Goal: Task Accomplishment & Management: Use online tool/utility

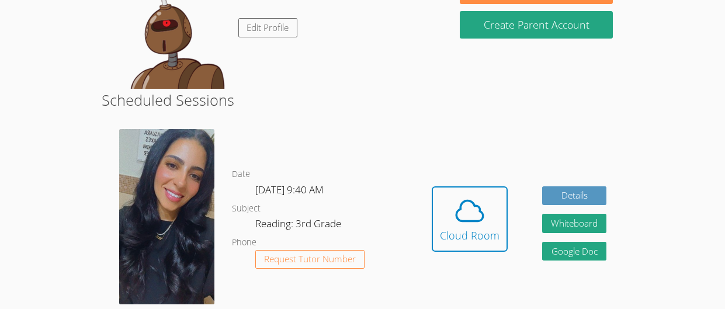
scroll to position [141, 0]
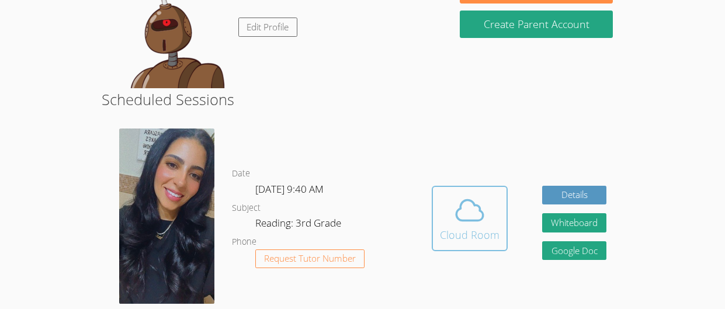
click at [476, 238] on div "Cloud Room" at bounding box center [470, 235] width 60 height 16
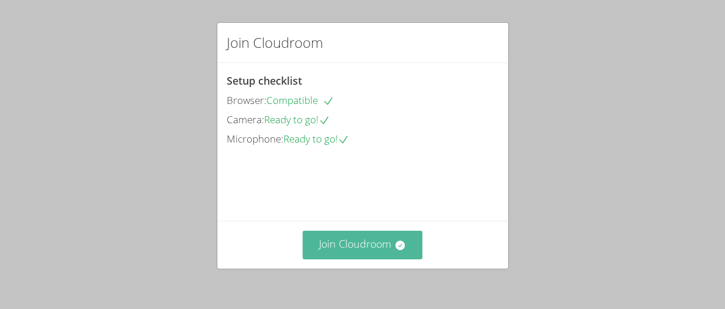
click at [366, 246] on button "Join Cloudroom" at bounding box center [363, 245] width 120 height 29
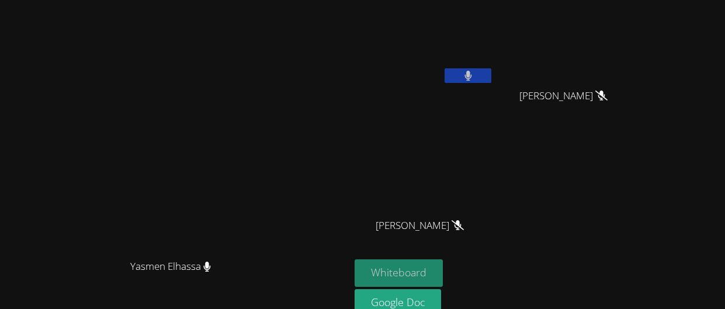
click at [443, 270] on button "Whiteboard" at bounding box center [399, 272] width 88 height 27
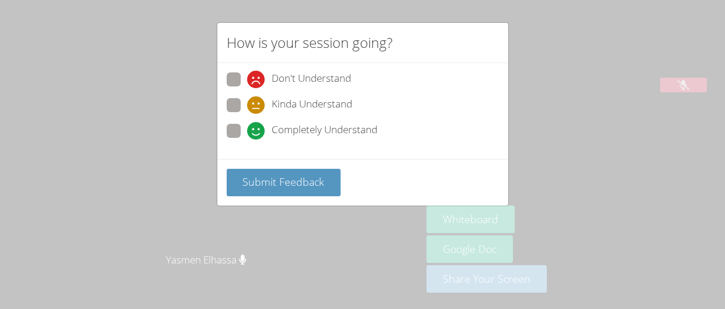
click at [247, 140] on span at bounding box center [247, 140] width 0 height 0
click at [247, 131] on input "Completely Understand" at bounding box center [252, 129] width 10 height 10
radio input "true"
